Goal: Entertainment & Leisure: Consume media (video, audio)

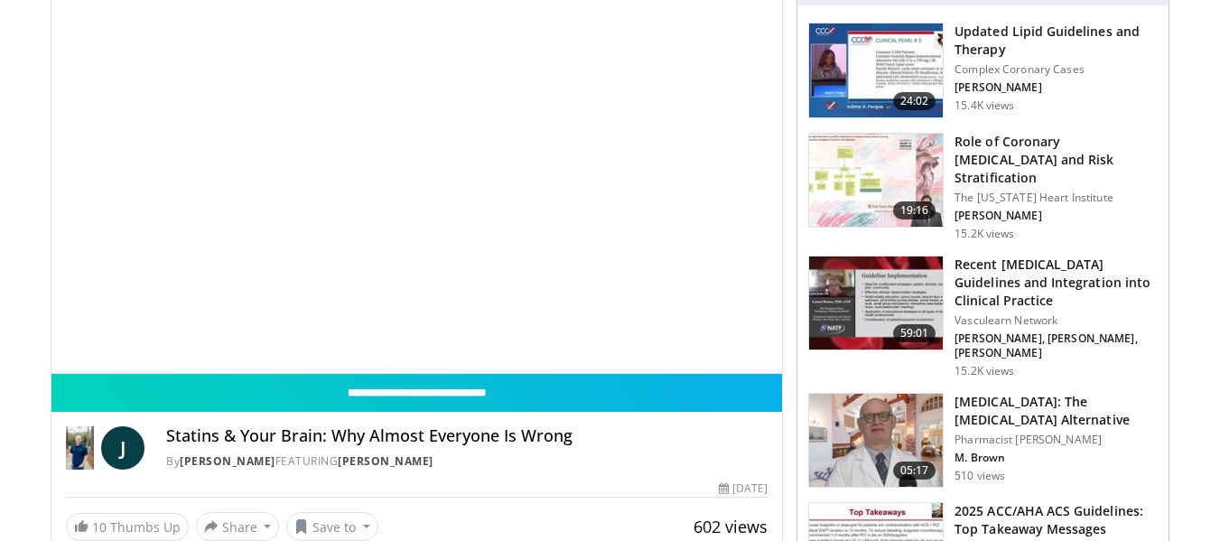
scroll to position [181, 0]
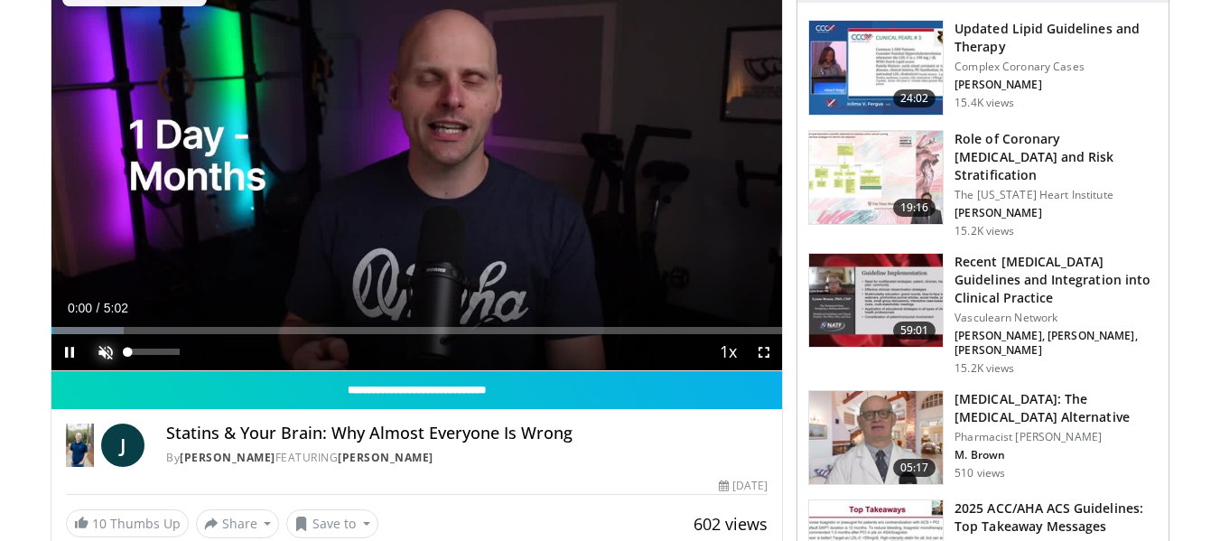
click at [108, 349] on span "Video Player" at bounding box center [106, 352] width 36 height 36
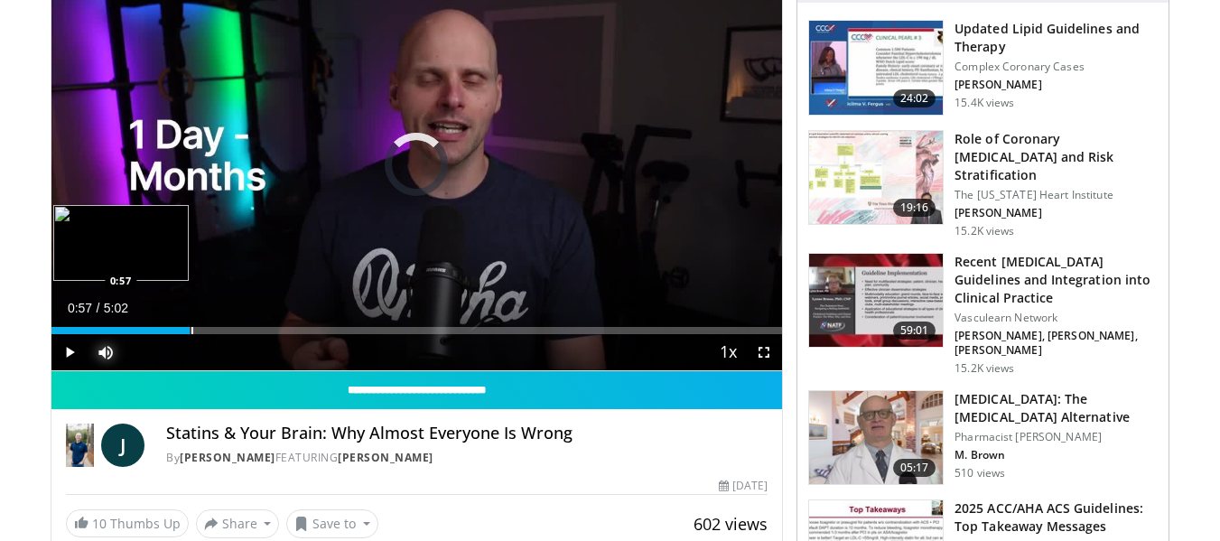
click at [191, 333] on div "Progress Bar" at bounding box center [192, 330] width 2 height 7
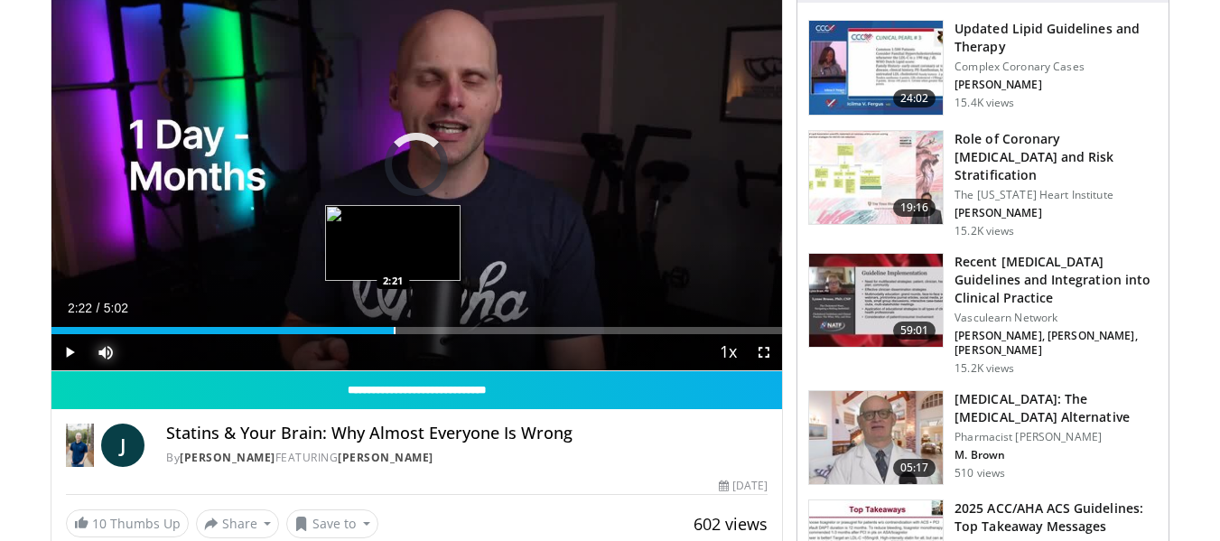
click at [394, 329] on div "Progress Bar" at bounding box center [395, 330] width 2 height 7
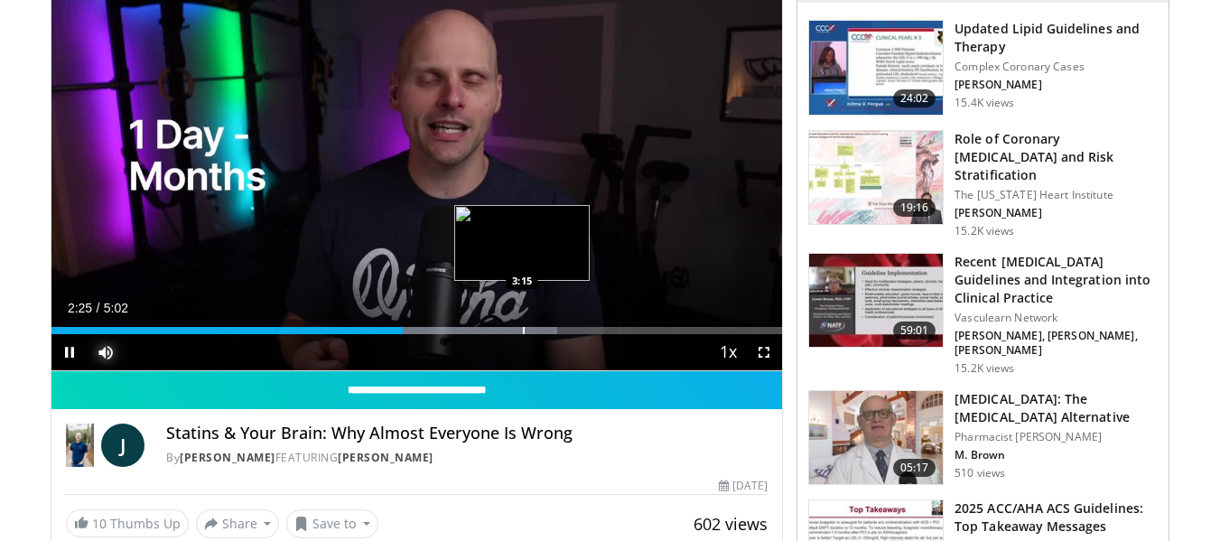
click at [523, 331] on div "Progress Bar" at bounding box center [524, 330] width 2 height 7
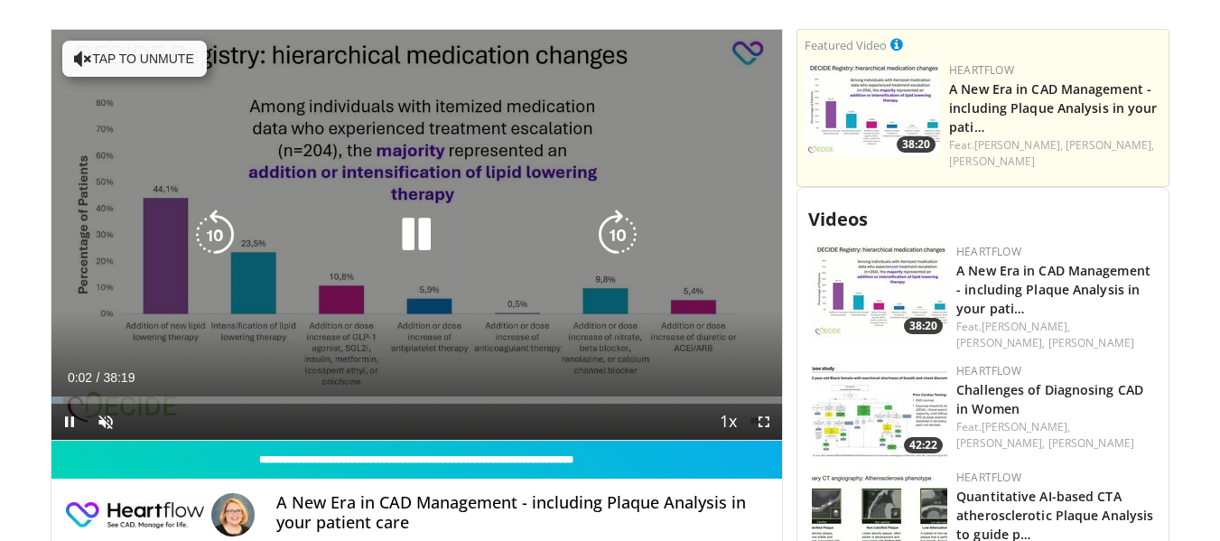
scroll to position [813, 0]
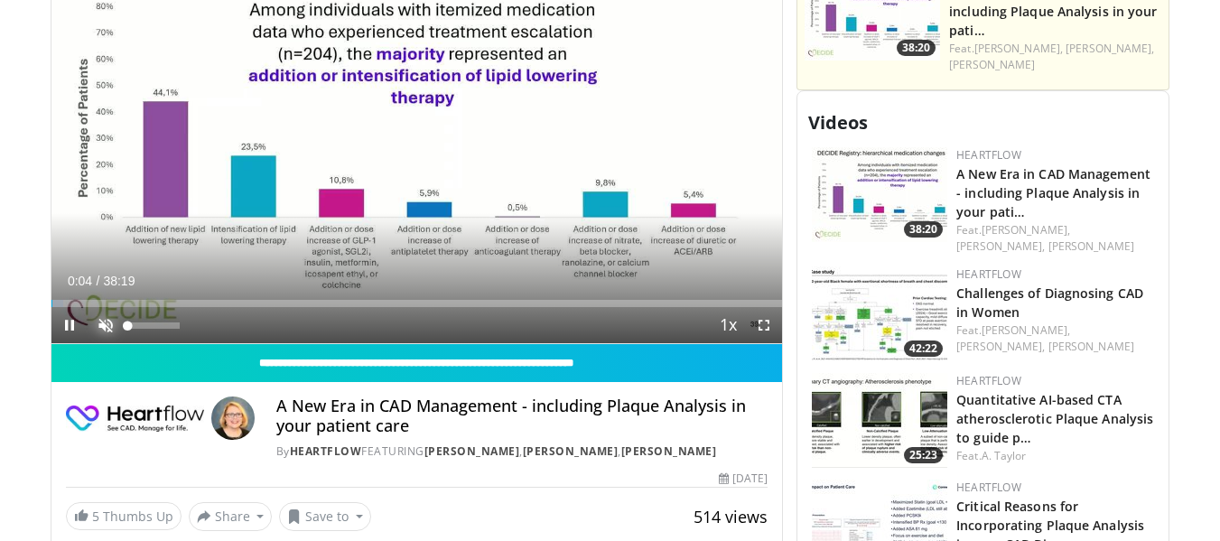
click at [111, 320] on span "Video Player" at bounding box center [106, 325] width 36 height 36
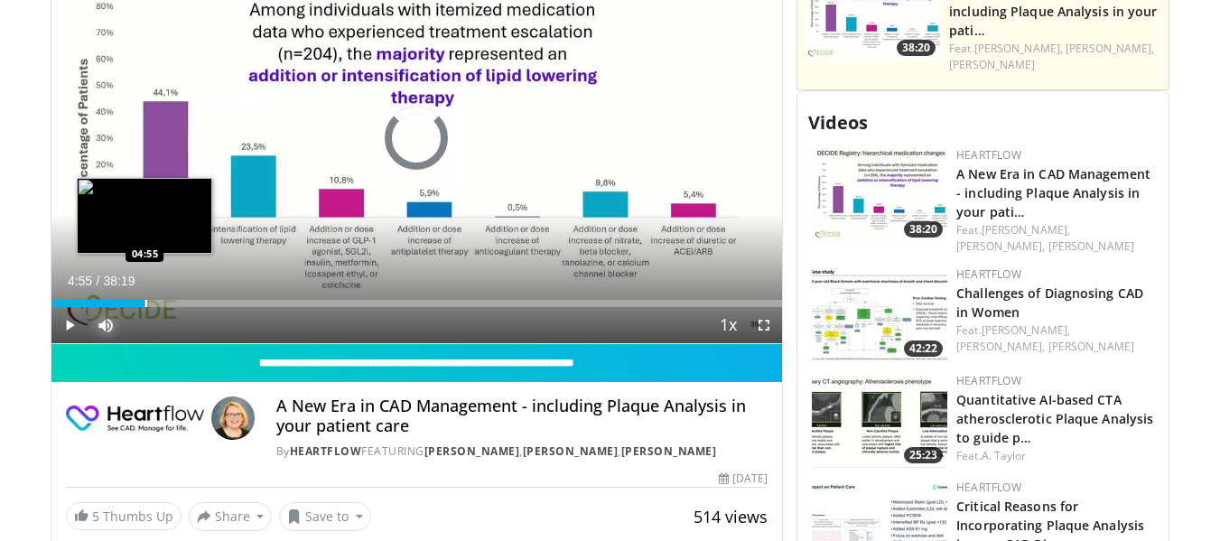
click at [144, 299] on div "Loaded : 2.15% 04:55 04:55" at bounding box center [417, 298] width 732 height 17
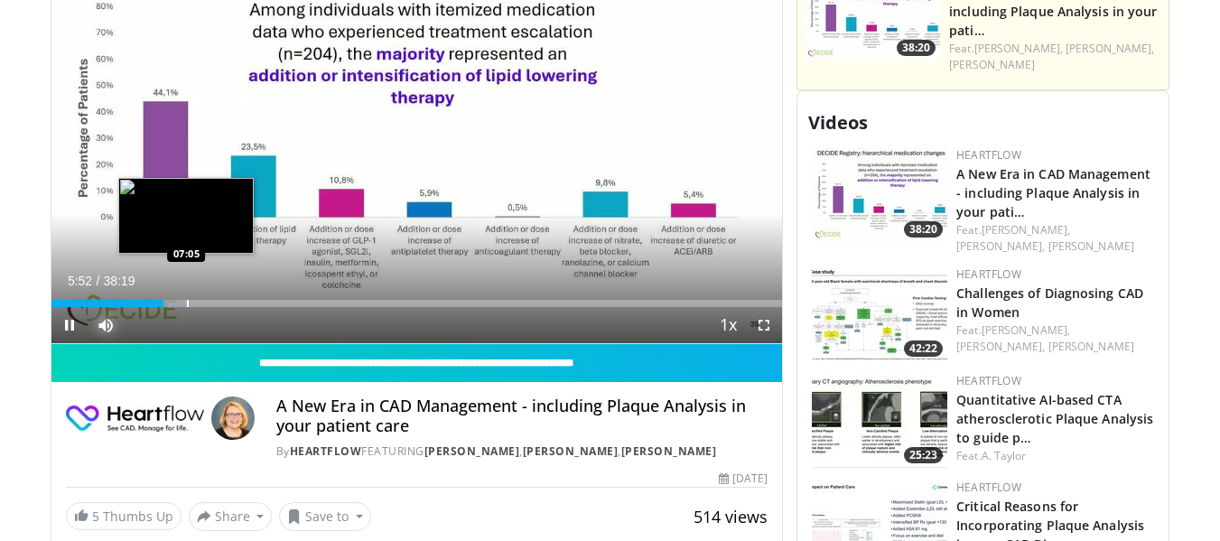
click at [187, 303] on div "Progress Bar" at bounding box center [188, 303] width 2 height 7
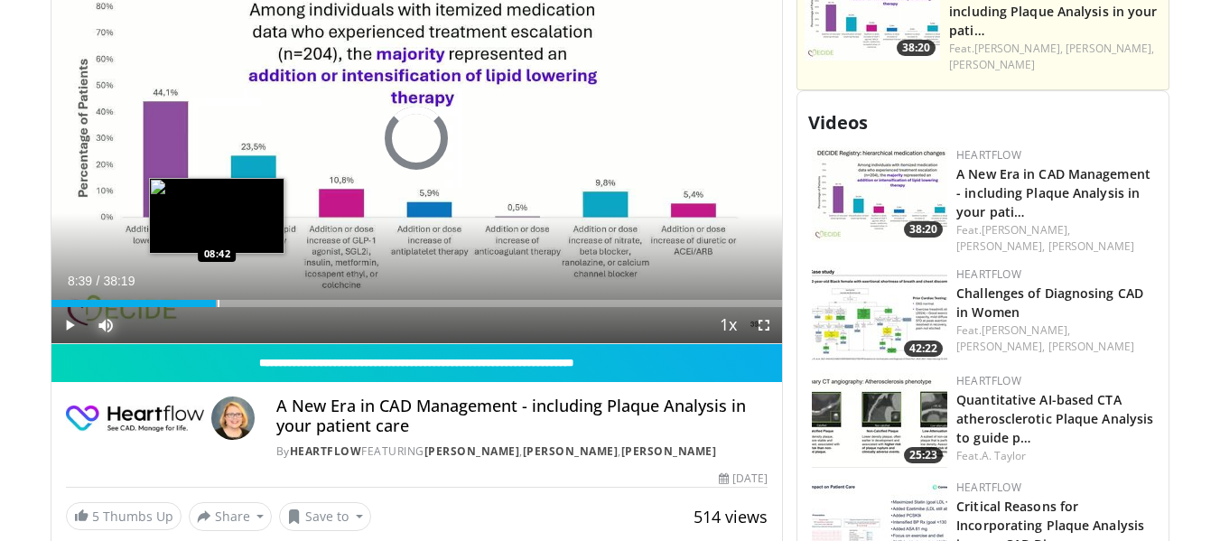
click at [218, 303] on div "Progress Bar" at bounding box center [219, 303] width 2 height 7
click at [240, 303] on div "Progress Bar" at bounding box center [241, 303] width 2 height 7
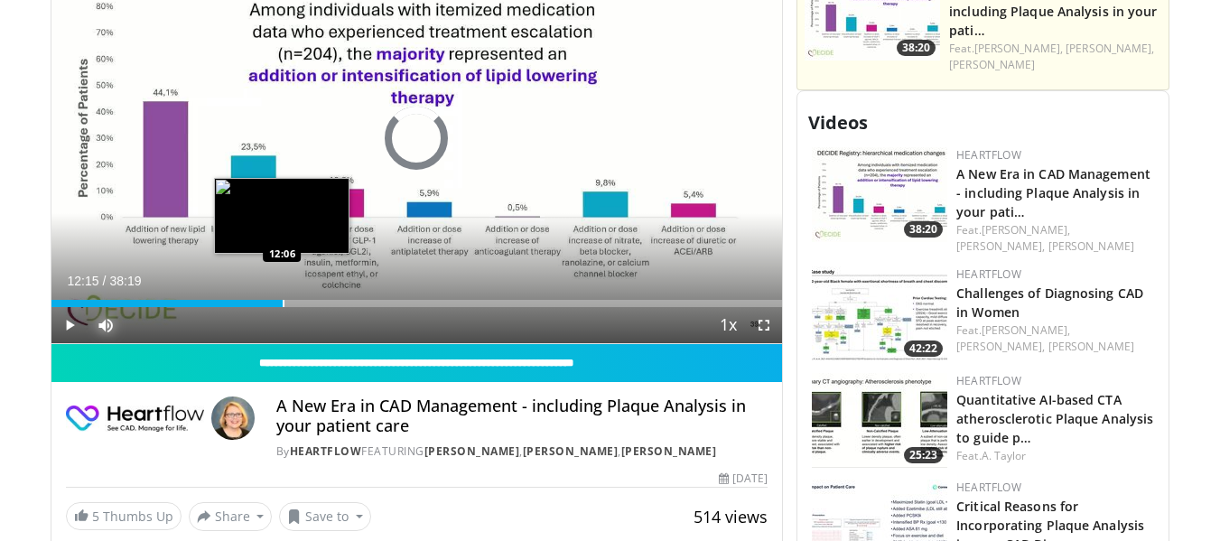
click at [284, 303] on div "Loaded : 28.70% 09:59 12:06" at bounding box center [417, 303] width 732 height 7
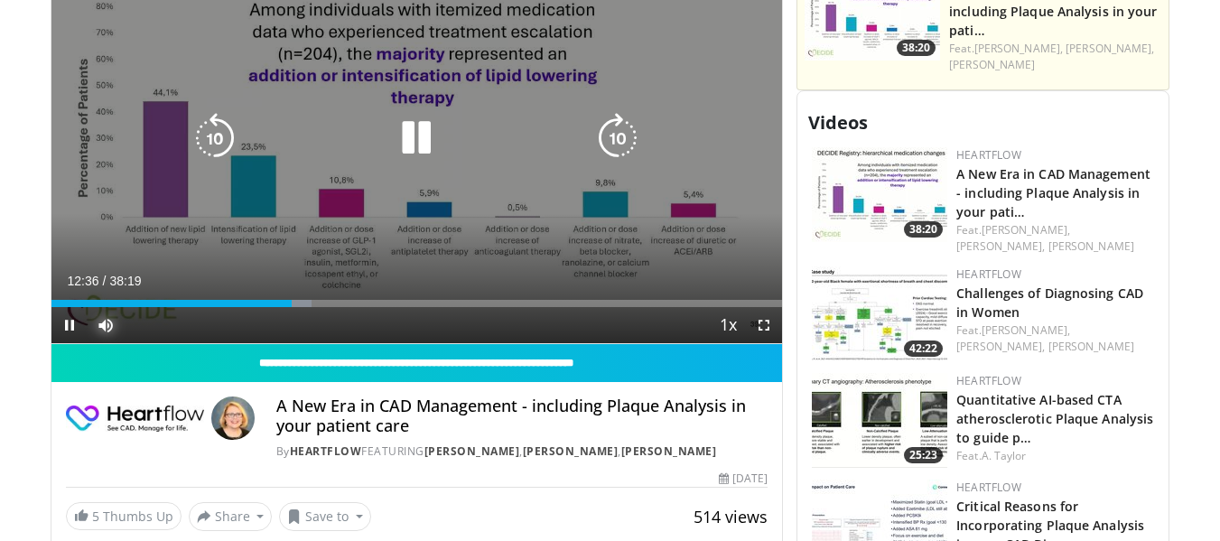
click at [340, 303] on div "Loaded : 35.66% 12:36 15:02" at bounding box center [417, 303] width 732 height 7
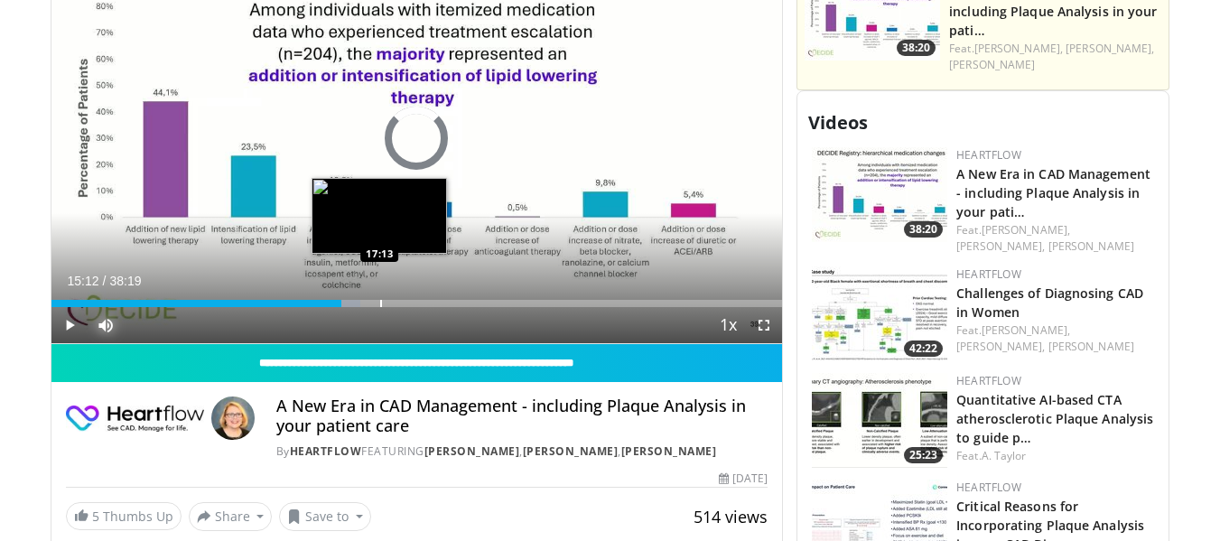
click at [380, 307] on div "Progress Bar" at bounding box center [381, 303] width 2 height 7
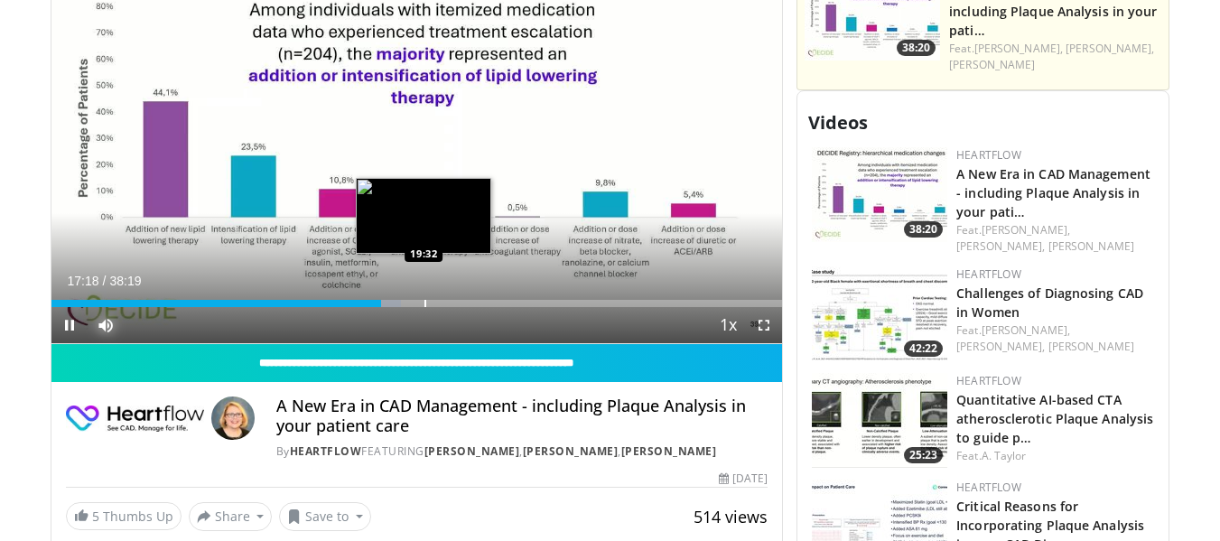
click at [424, 307] on div "Progress Bar" at bounding box center [425, 303] width 2 height 7
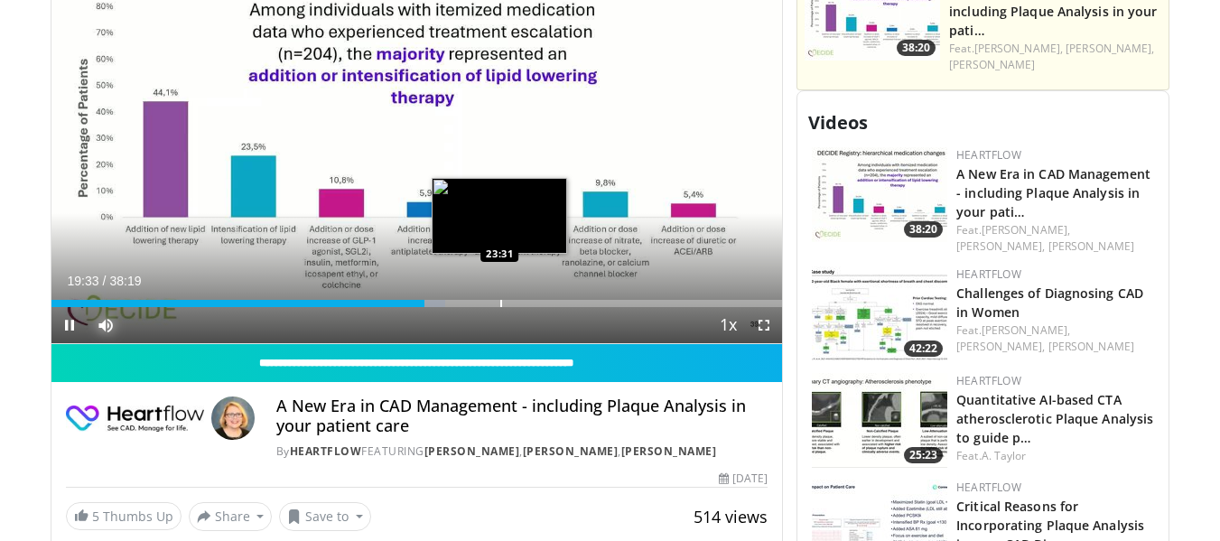
click at [500, 305] on div "Progress Bar" at bounding box center [501, 303] width 2 height 7
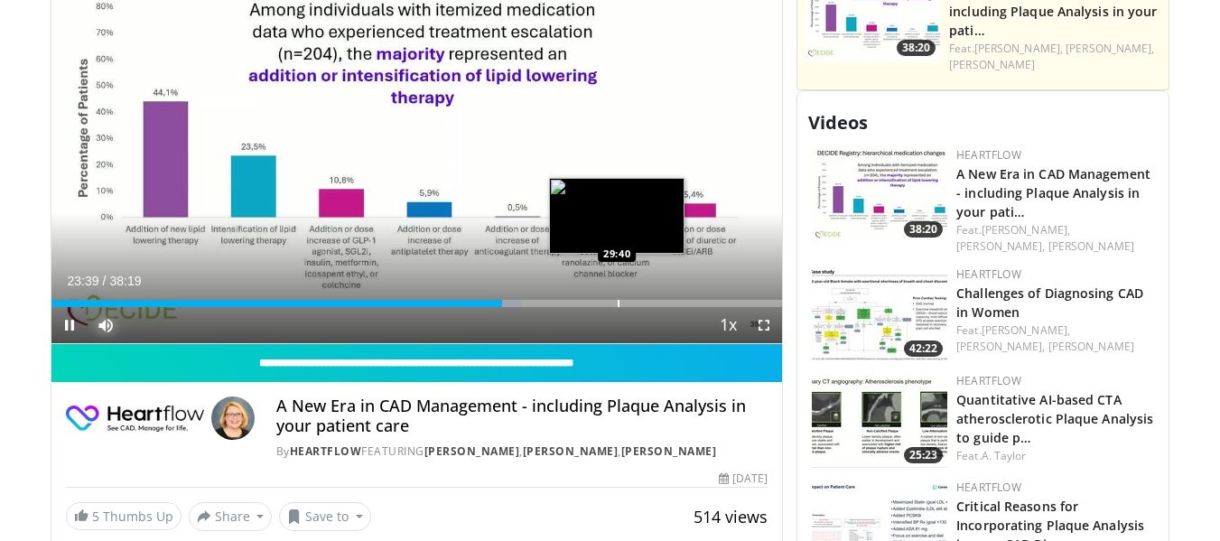
click at [618, 306] on div "Progress Bar" at bounding box center [619, 303] width 2 height 7
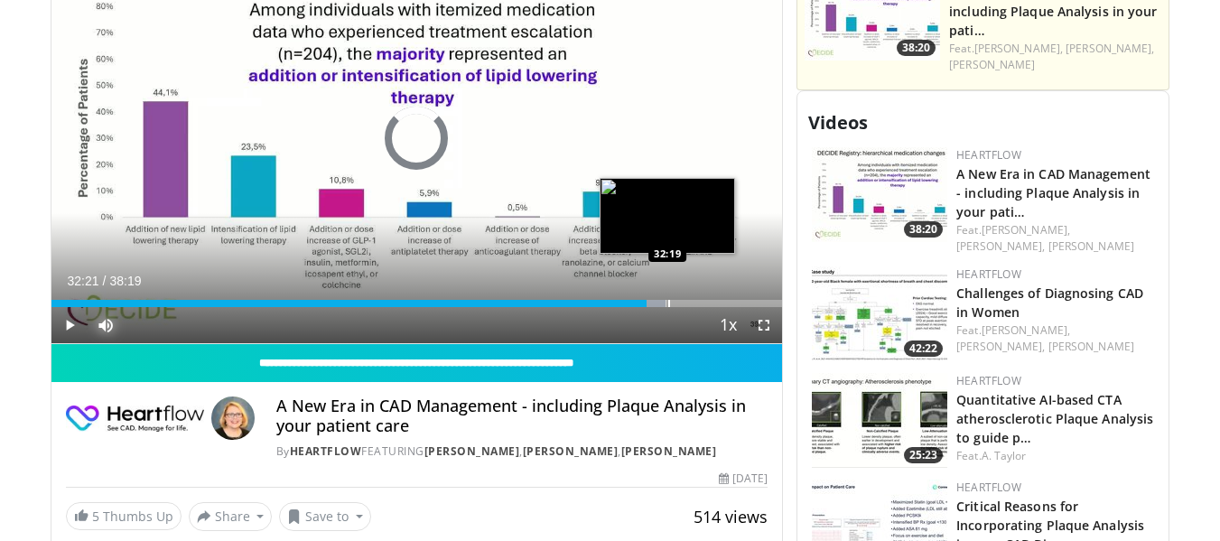
click at [668, 305] on div "Progress Bar" at bounding box center [669, 303] width 2 height 7
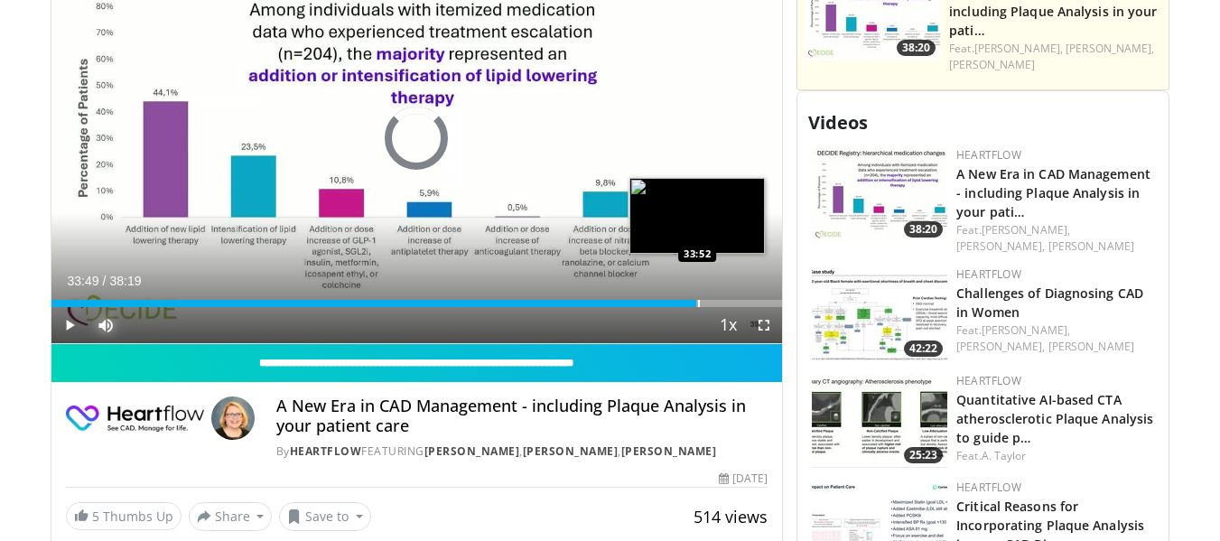
click at [698, 302] on div "Progress Bar" at bounding box center [699, 303] width 2 height 7
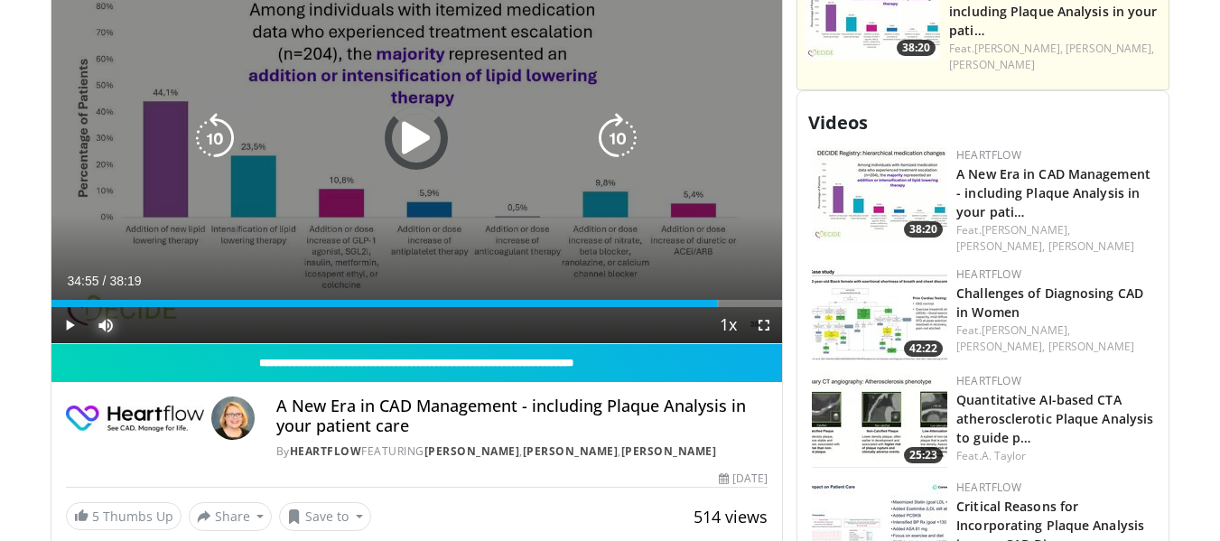
click at [717, 301] on div "Loaded : 91.32% 34:55 34:32" at bounding box center [417, 303] width 732 height 7
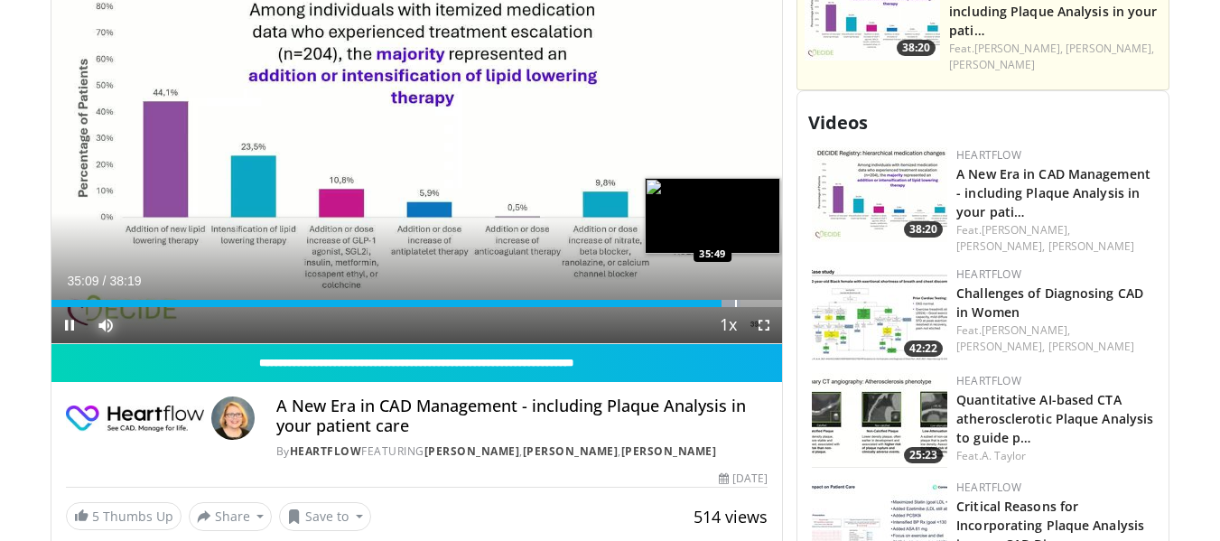
click at [732, 302] on div "Loaded : 94.36% 35:09 35:49" at bounding box center [417, 303] width 732 height 7
click at [759, 301] on div "Progress Bar" at bounding box center [760, 303] width 2 height 7
